Goal: Task Accomplishment & Management: Use online tool/utility

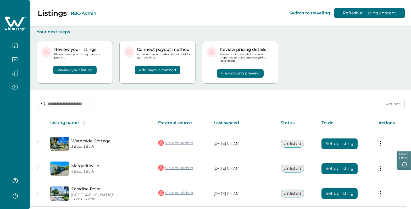
click at [78, 14] on button "RBO Admin" at bounding box center [83, 13] width 25 height 5
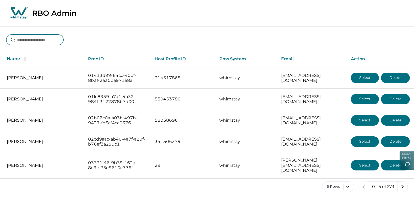
click at [52, 42] on input at bounding box center [34, 40] width 57 height 10
type input "**********"
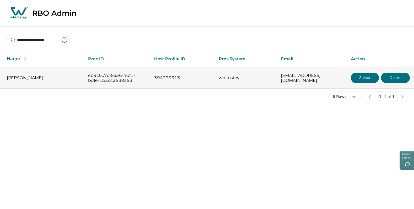
click at [358, 79] on button "Select" at bounding box center [364, 77] width 28 height 10
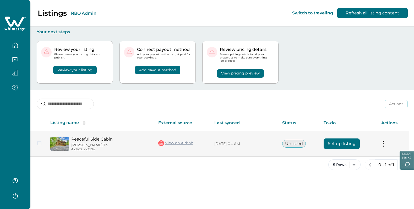
click at [331, 142] on button "Set up listing" at bounding box center [341, 143] width 36 height 10
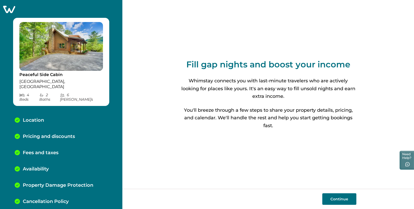
scroll to position [29, 0]
